Goal: Task Accomplishment & Management: Use online tool/utility

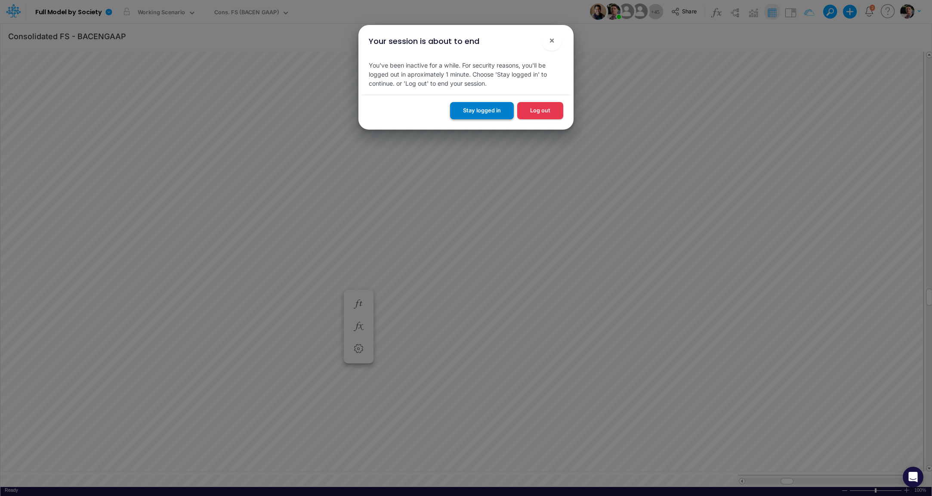
scroll to position [7, 16]
click at [487, 116] on button "Stay logged in" at bounding box center [482, 110] width 64 height 17
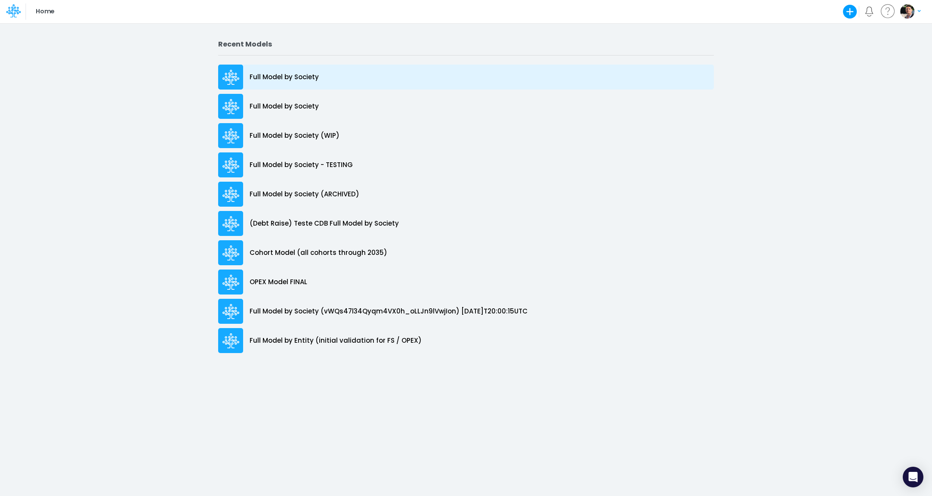
click at [265, 81] on p "Full Model by Society" at bounding box center [284, 77] width 69 height 10
